Goal: Information Seeking & Learning: Understand process/instructions

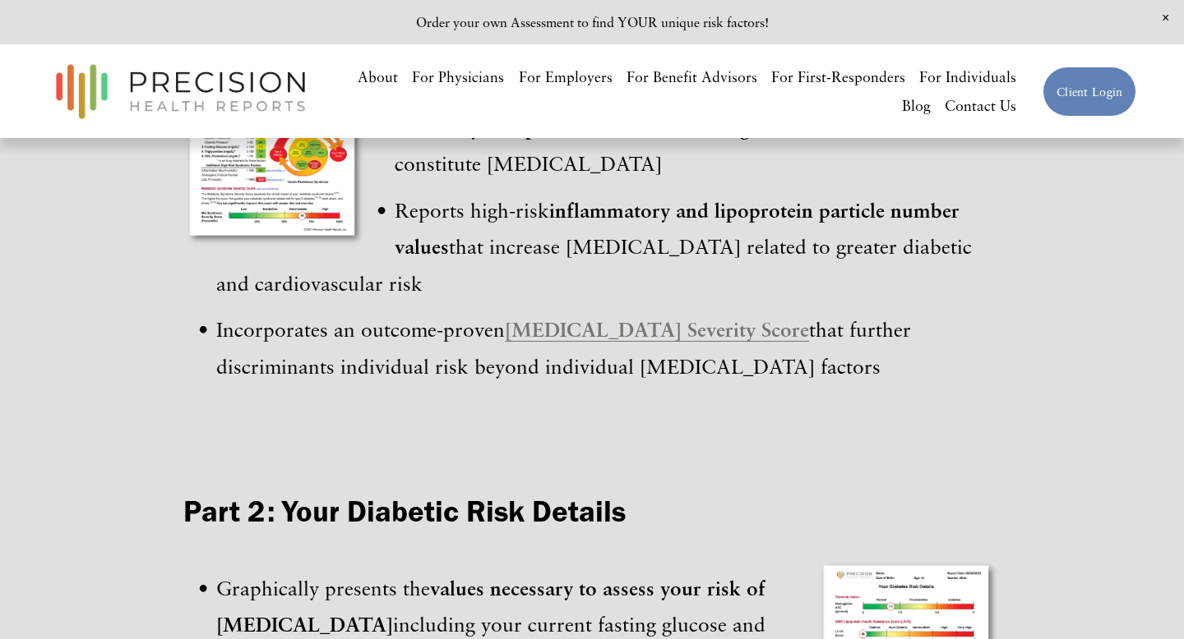
scroll to position [1704, 0]
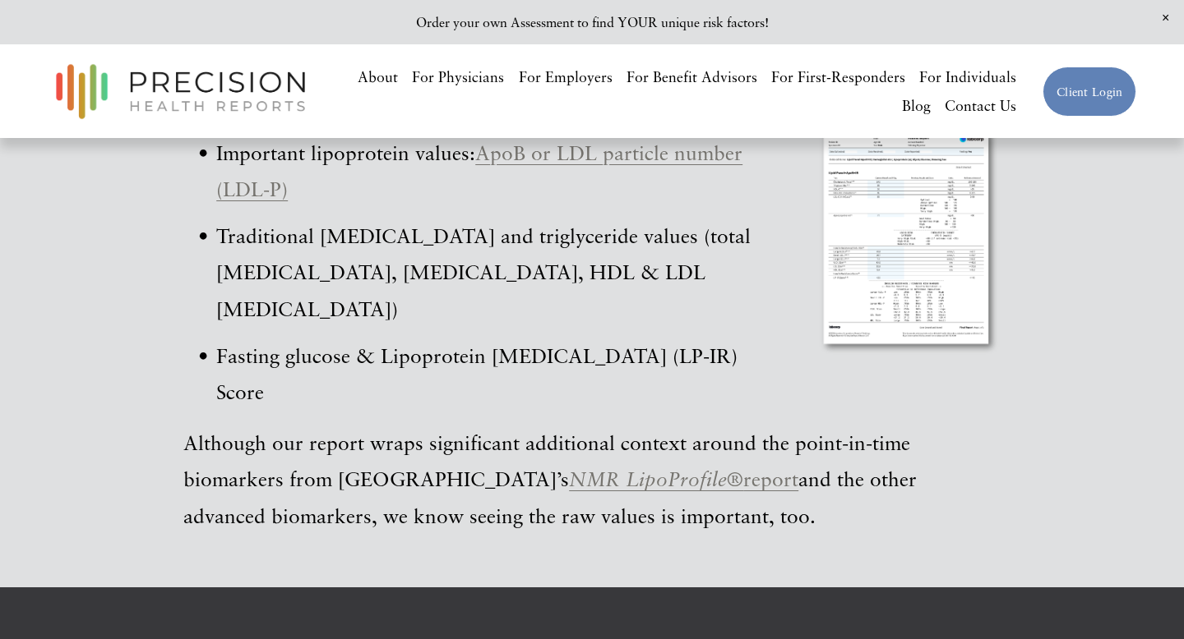
scroll to position [3834, 0]
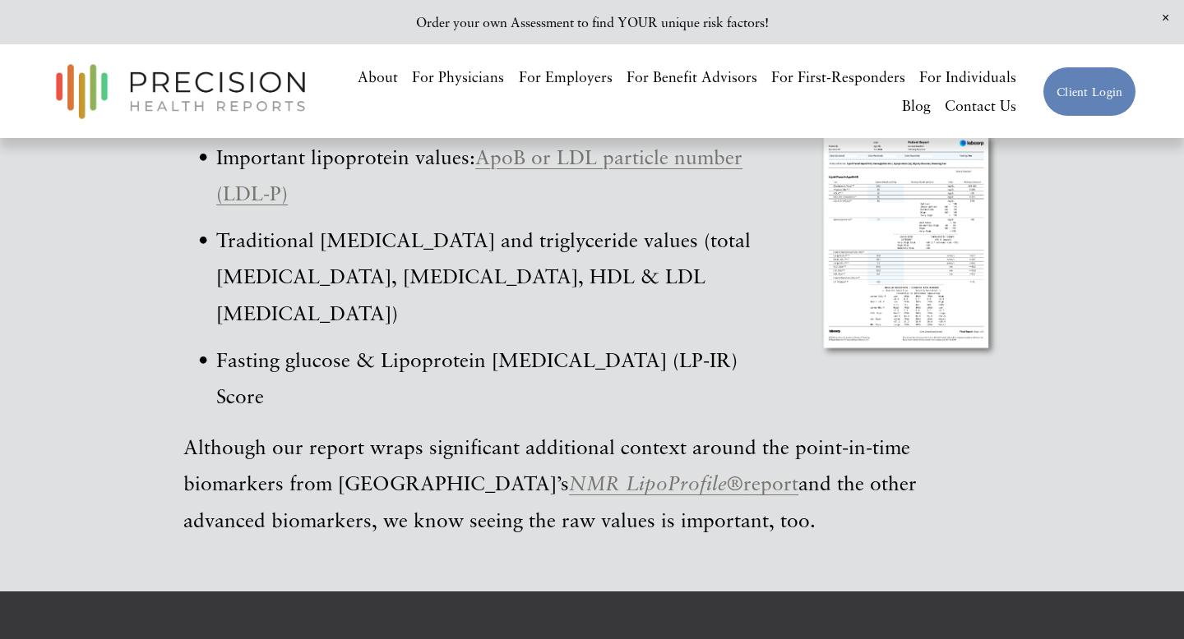
click at [879, 294] on div at bounding box center [908, 245] width 183 height 232
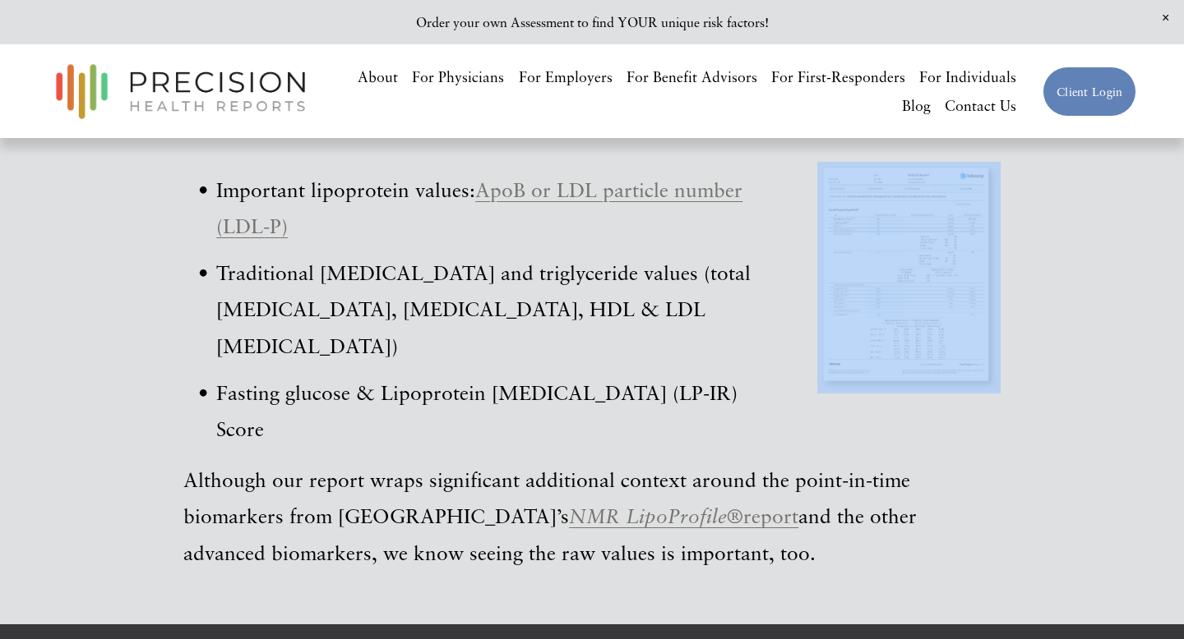
scroll to position [3786, 0]
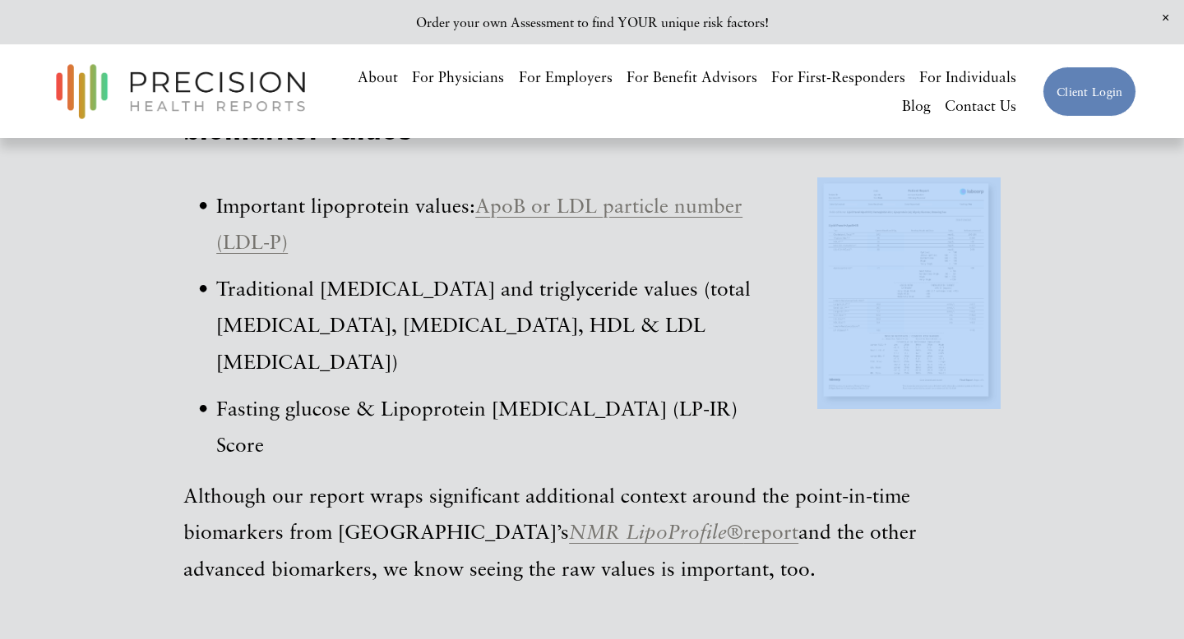
click at [882, 257] on div at bounding box center [908, 294] width 183 height 232
